Goal: Task Accomplishment & Management: Manage account settings

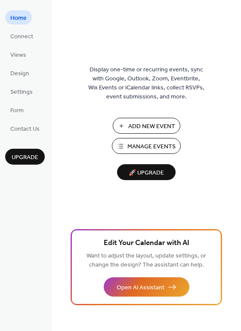
click at [136, 146] on span "Manage Events" at bounding box center [151, 146] width 48 height 9
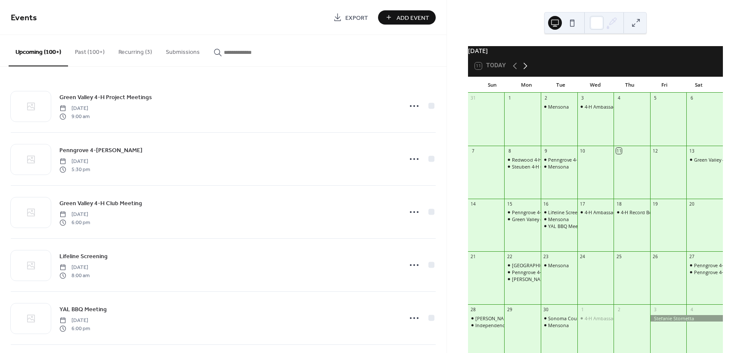
click at [525, 69] on icon at bounding box center [525, 65] width 4 height 6
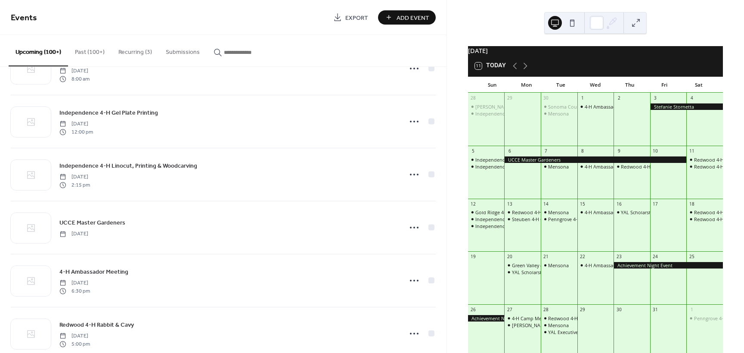
scroll to position [818, 0]
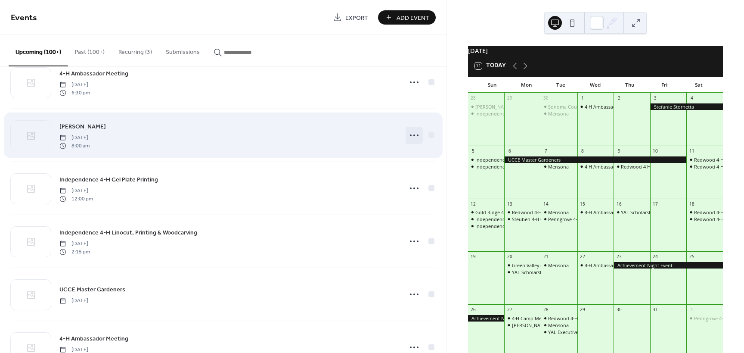
click at [409, 136] on icon at bounding box center [414, 135] width 14 height 14
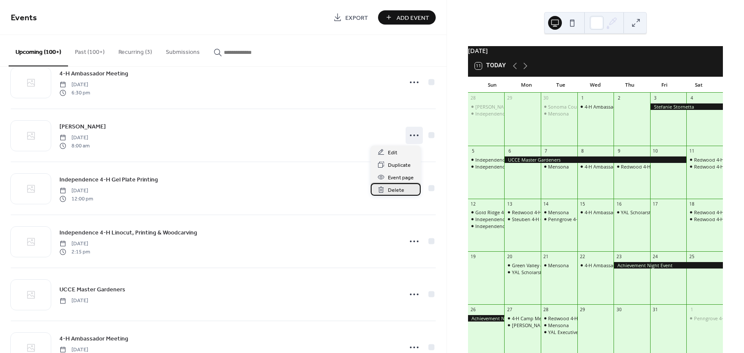
click at [396, 189] on span "Delete" at bounding box center [396, 190] width 16 height 9
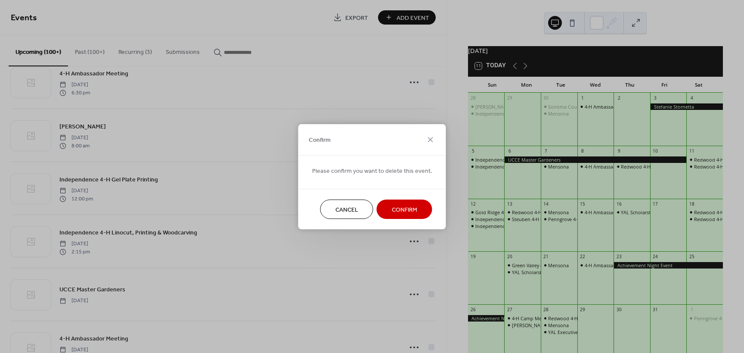
click at [412, 209] on span "Confirm" at bounding box center [404, 209] width 25 height 9
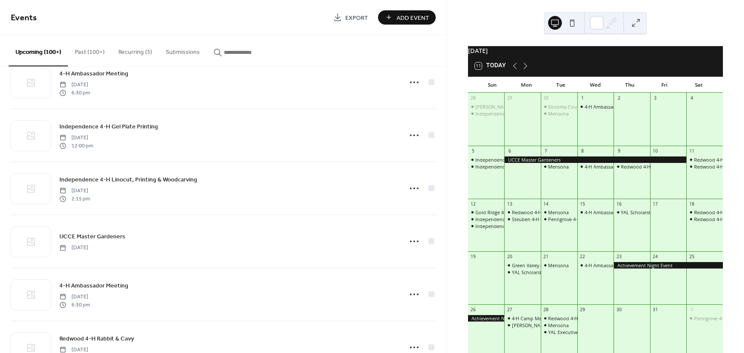
click at [421, 19] on span "Add Event" at bounding box center [412, 17] width 33 height 9
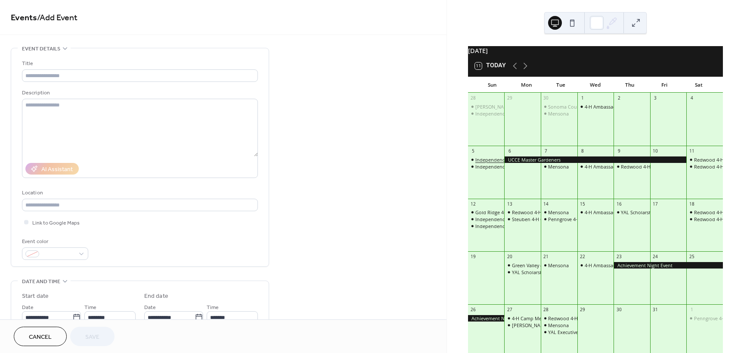
click at [490, 163] on div "Independence 4-H Gel Plate Printing" at bounding box center [515, 159] width 80 height 6
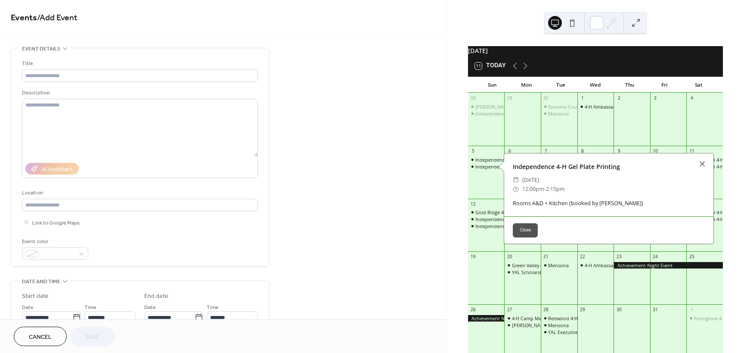
click at [525, 235] on button "Close" at bounding box center [525, 230] width 25 height 14
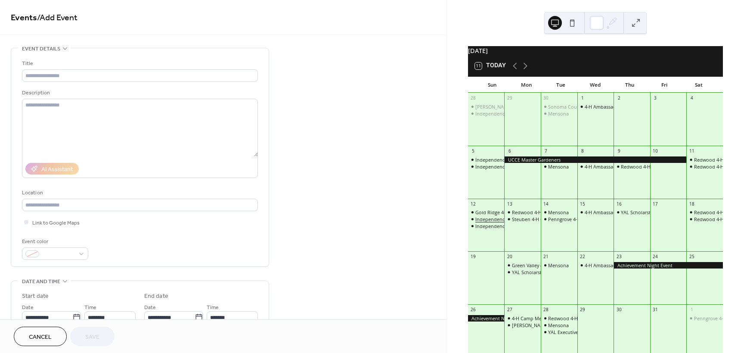
click at [498, 222] on div "Independence 4-H Gel Plate Printing" at bounding box center [515, 219] width 80 height 6
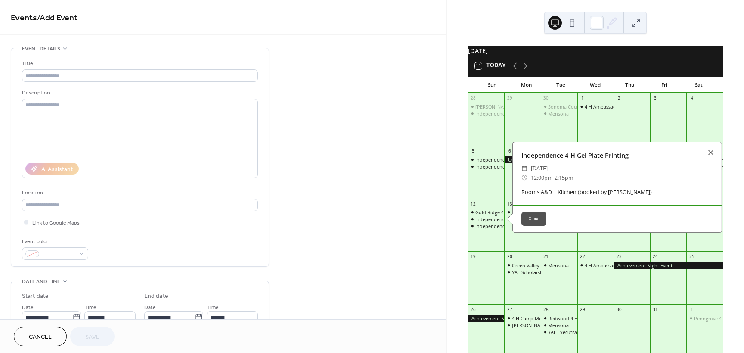
click at [496, 229] on div "Independence 4-H Linocut, Printing & Woodcarving" at bounding box center [532, 226] width 114 height 6
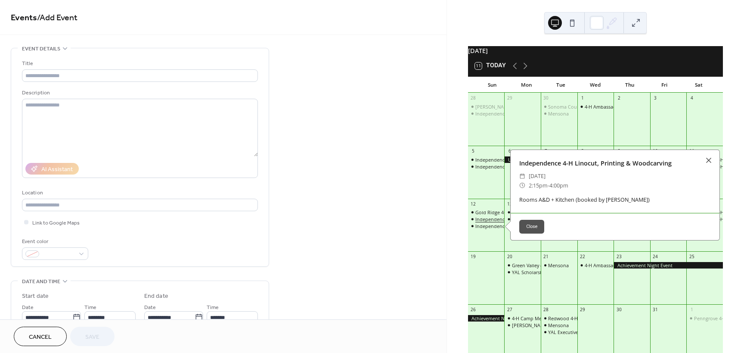
click at [492, 222] on div "Independence 4-H Gel Plate Printing" at bounding box center [515, 219] width 80 height 6
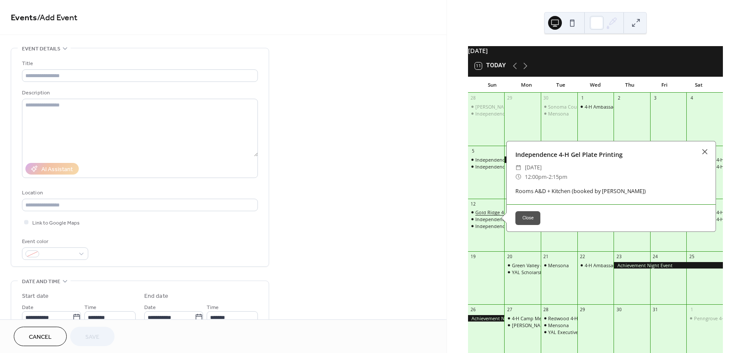
click at [489, 215] on div "Gold Ridge 4-H Gift Making Project Meeting" at bounding box center [523, 212] width 96 height 6
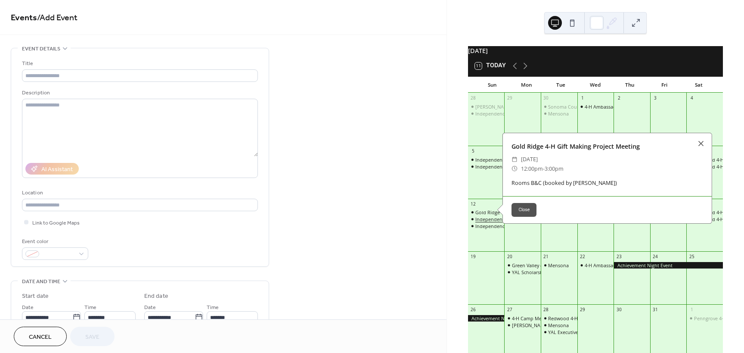
click at [489, 222] on div "Independence 4-H Gel Plate Printing" at bounding box center [515, 219] width 80 height 6
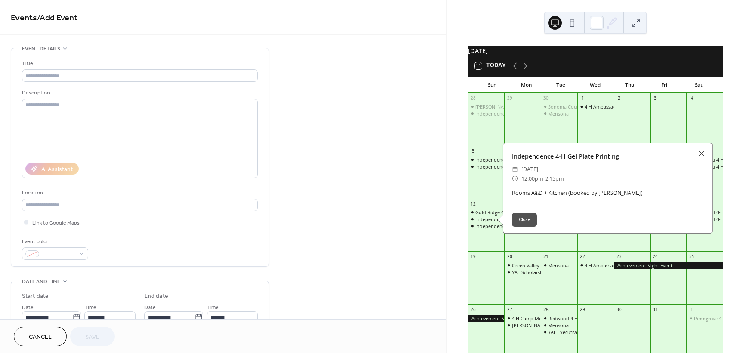
click at [492, 229] on div "Independence 4-H Linocut, Printing & Woodcarving" at bounding box center [532, 226] width 114 height 6
